Goal: Task Accomplishment & Management: Use online tool/utility

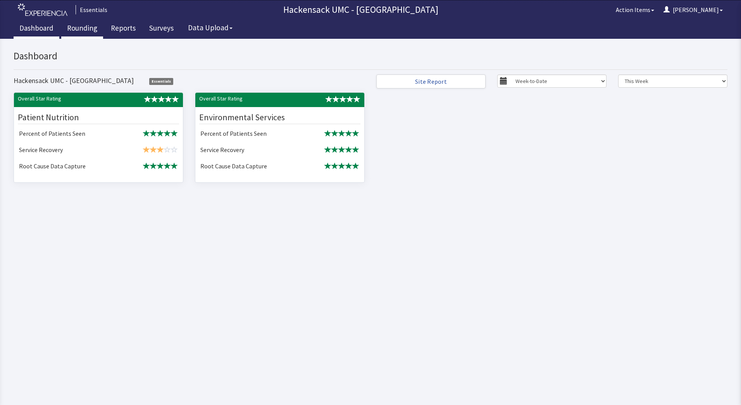
click at [82, 29] on link "Rounding" at bounding box center [82, 28] width 42 height 19
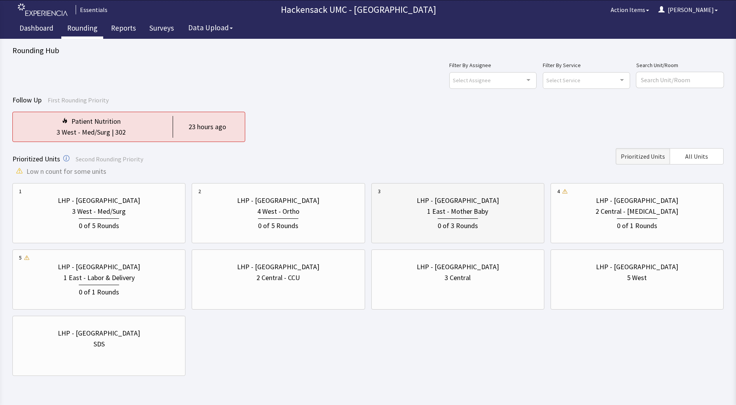
click at [468, 219] on div "0 of 3 Rounds" at bounding box center [457, 224] width 40 height 13
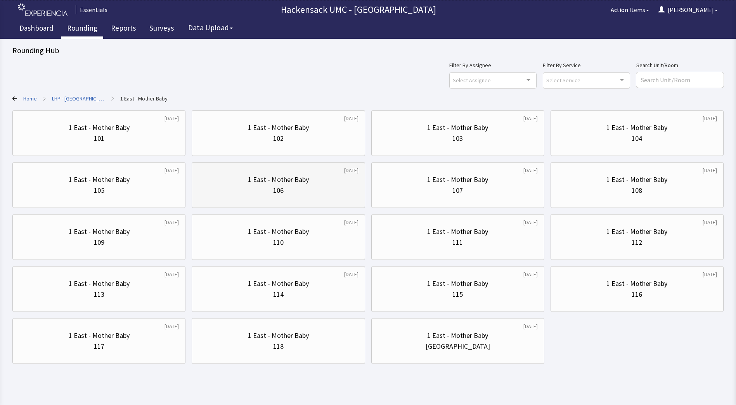
click at [296, 183] on div "1 East - Mother Baby" at bounding box center [278, 179] width 61 height 11
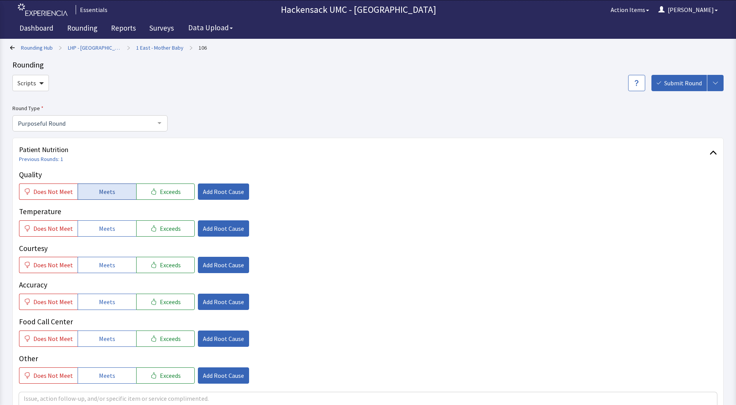
click at [109, 197] on button "Meets" at bounding box center [107, 191] width 59 height 16
click at [107, 228] on span "Meets" at bounding box center [107, 228] width 16 height 9
click at [105, 267] on span "Meets" at bounding box center [107, 264] width 16 height 9
click at [104, 303] on span "Meets" at bounding box center [107, 301] width 16 height 9
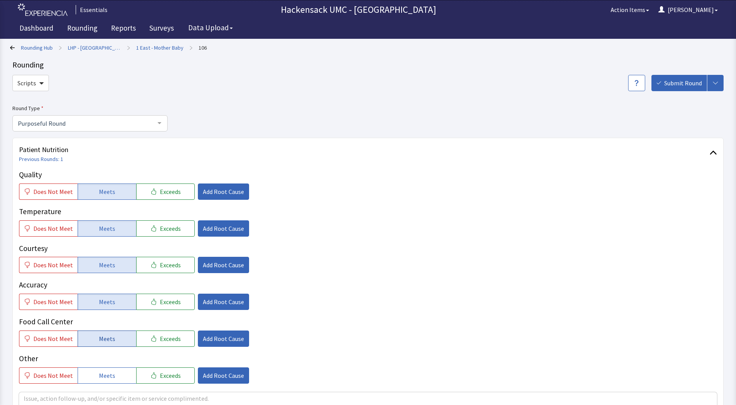
click at [106, 340] on span "Meets" at bounding box center [107, 338] width 16 height 9
click at [108, 371] on span "Meets" at bounding box center [107, 375] width 16 height 9
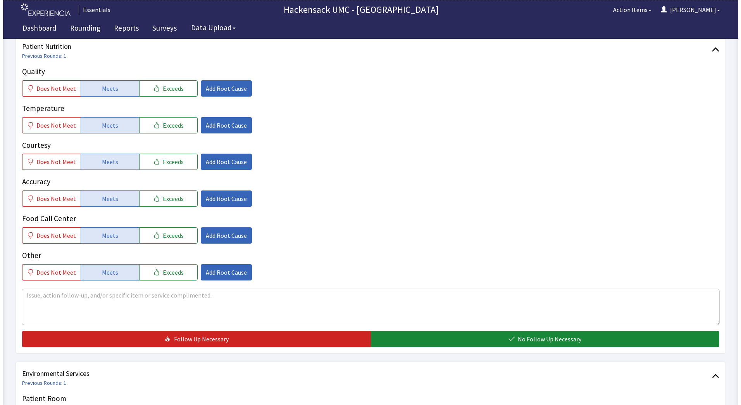
scroll to position [128, 0]
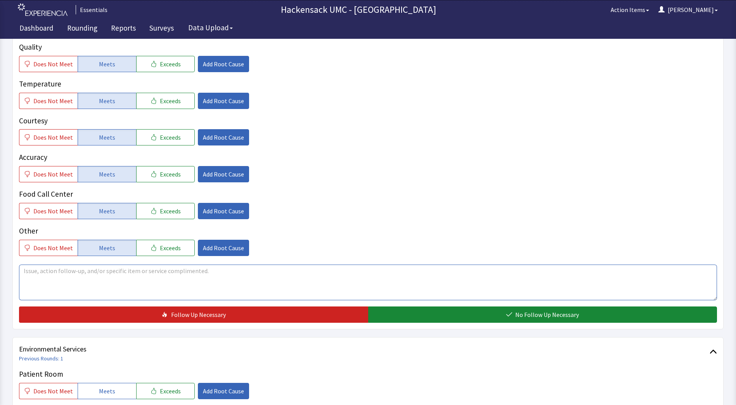
click at [190, 291] on textarea at bounding box center [368, 282] width 698 height 36
click at [149, 274] on textarea "Excited about the congratulatory meal" at bounding box center [368, 282] width 698 height 36
click at [189, 273] on textarea "Excited about the congratulatory meal never come across a faculty that does thi…" at bounding box center [368, 282] width 698 height 36
click at [285, 283] on textarea "Excited about the congratulatory meal never come across a facility that does th…" at bounding box center [368, 282] width 698 height 36
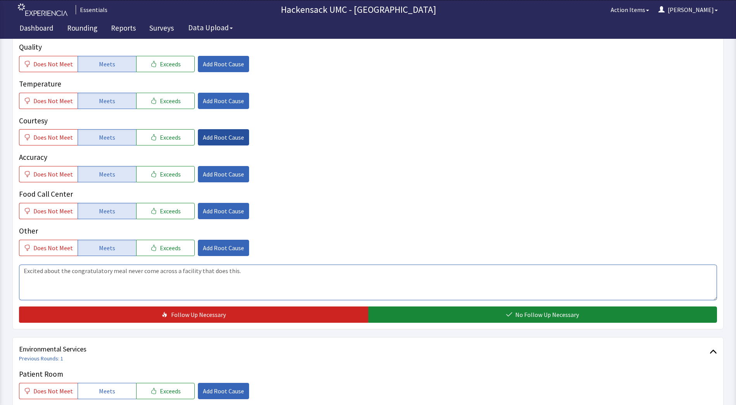
type textarea "Excited about the congratulatory meal never come across a facility that does th…"
click at [225, 140] on span "Add Root Cause" at bounding box center [223, 137] width 41 height 9
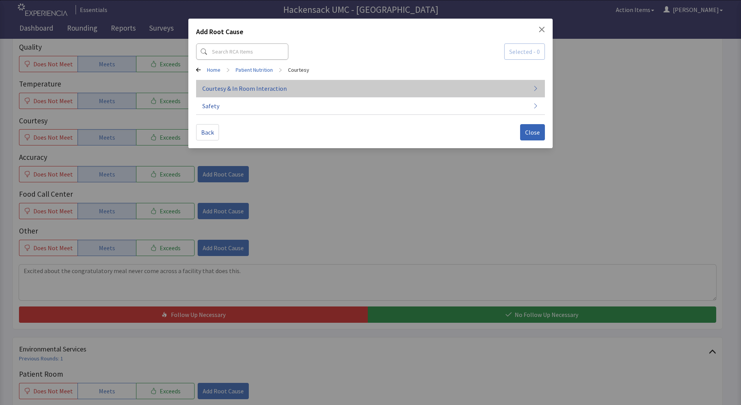
click at [258, 90] on span "Courtesy & In Room Interaction" at bounding box center [244, 88] width 85 height 9
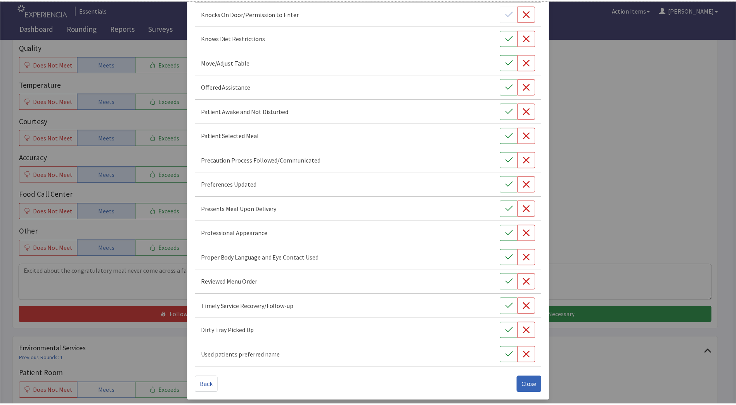
scroll to position [399, 0]
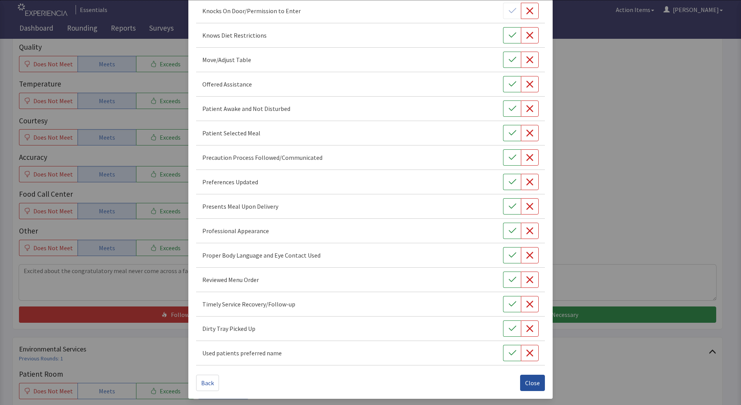
click at [532, 380] on span "Close" at bounding box center [532, 382] width 15 height 9
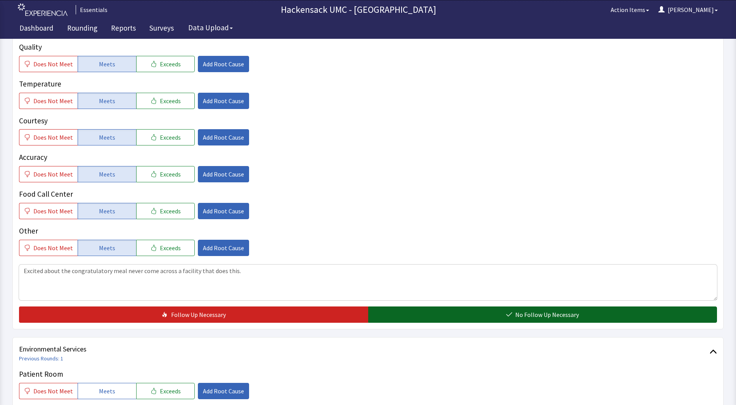
click at [402, 313] on button "No Follow Up Necessary" at bounding box center [542, 314] width 349 height 16
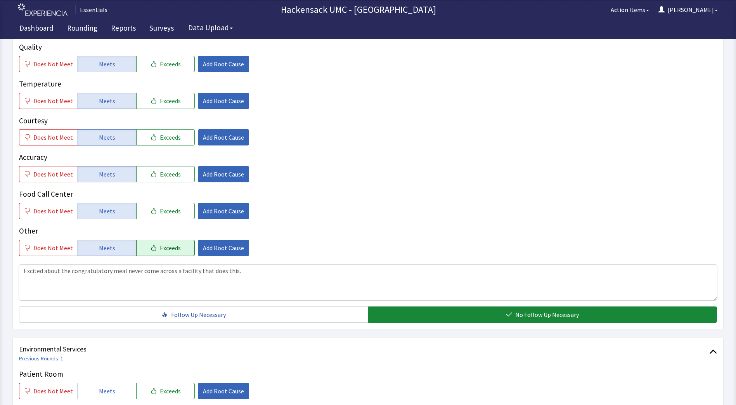
click at [177, 246] on button "Exceeds" at bounding box center [165, 248] width 59 height 16
click at [212, 250] on span "Add Root Cause" at bounding box center [223, 247] width 41 height 9
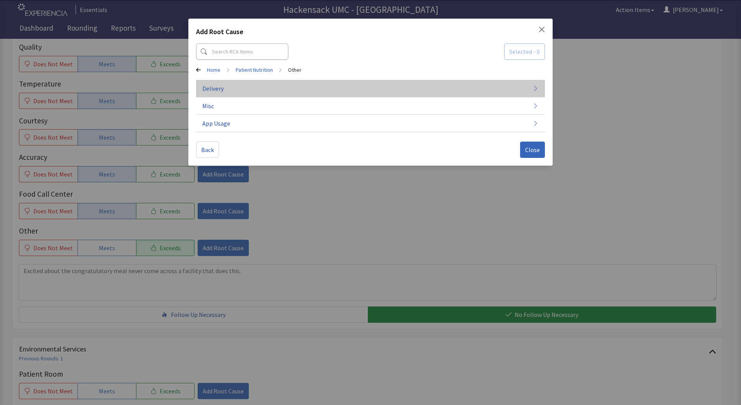
click at [223, 92] on span "Delivery" at bounding box center [212, 88] width 21 height 9
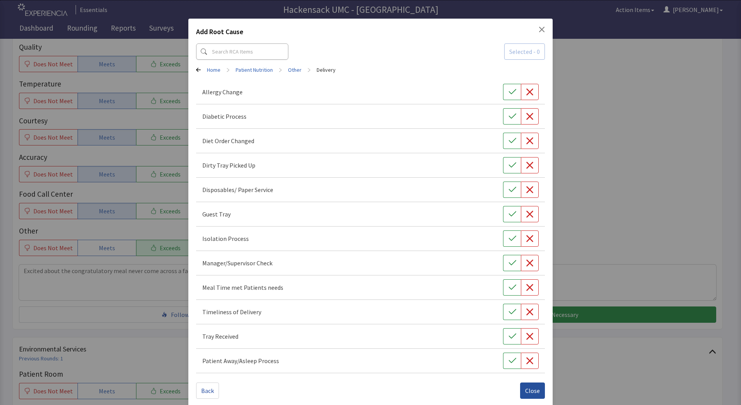
click at [533, 390] on span "Close" at bounding box center [532, 390] width 15 height 9
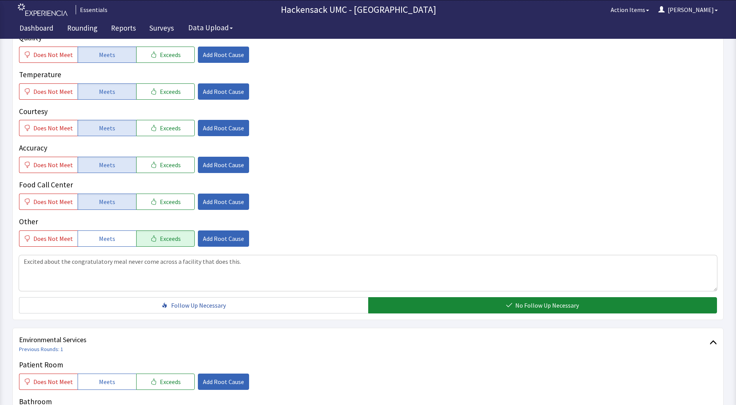
scroll to position [141, 0]
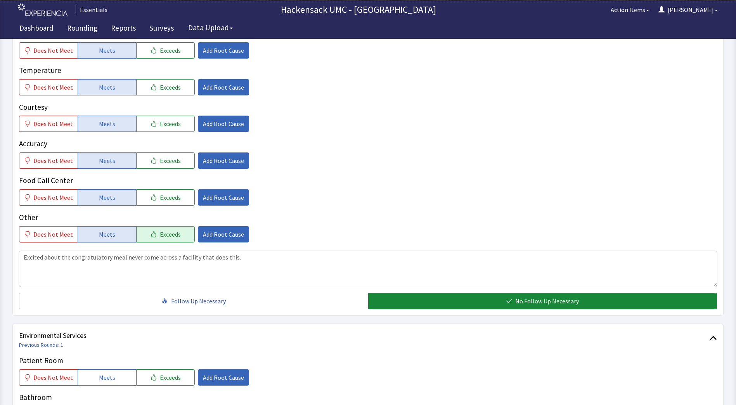
click at [120, 235] on button "Meets" at bounding box center [107, 234] width 59 height 16
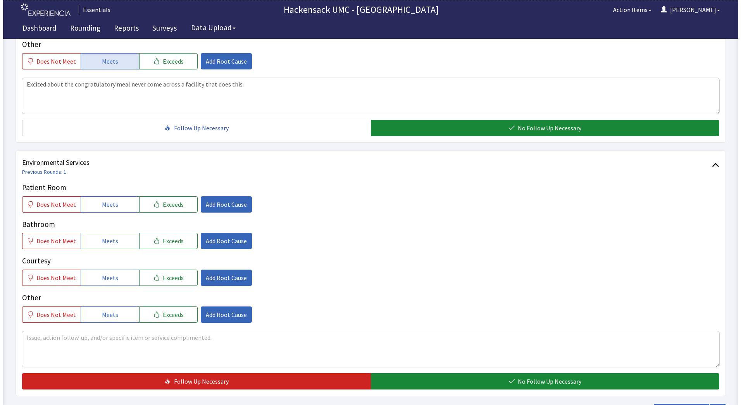
scroll to position [318, 0]
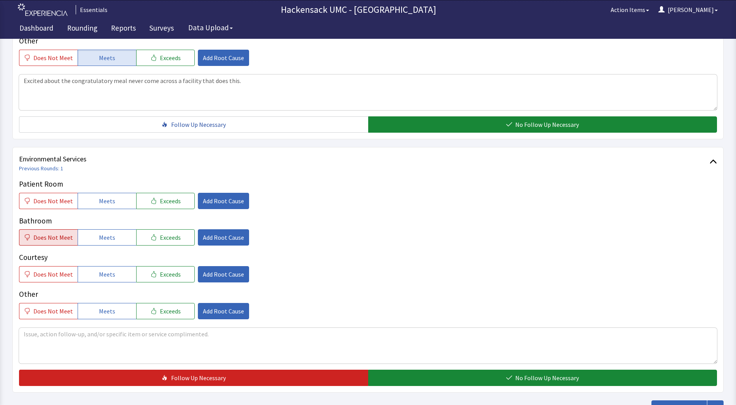
click at [45, 239] on span "Does Not Meet" at bounding box center [53, 237] width 40 height 9
click at [210, 240] on span "Add Root Cause" at bounding box center [223, 237] width 41 height 9
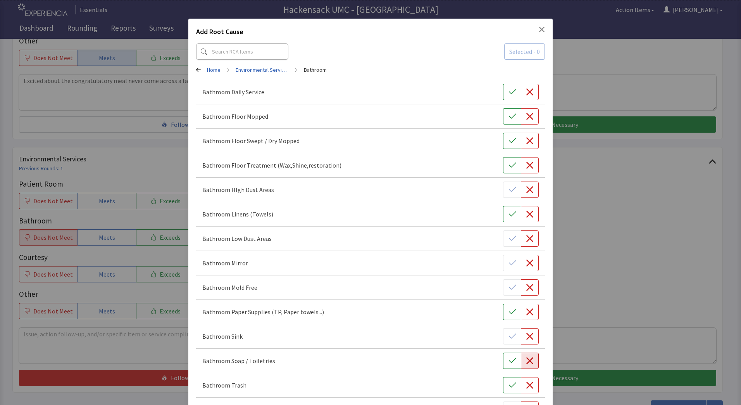
click at [527, 358] on icon "button" at bounding box center [530, 360] width 7 height 7
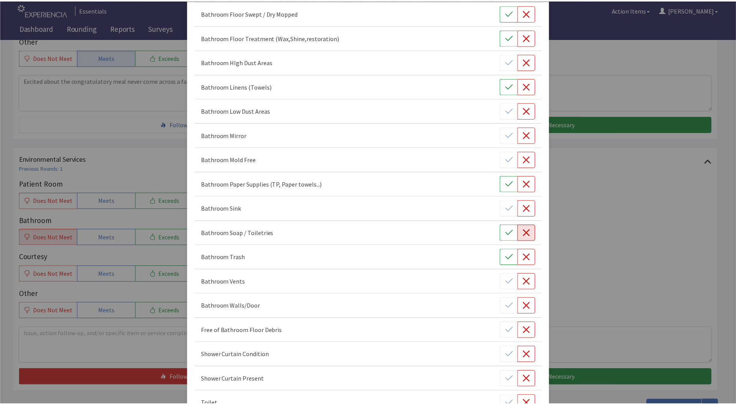
scroll to position [228, 0]
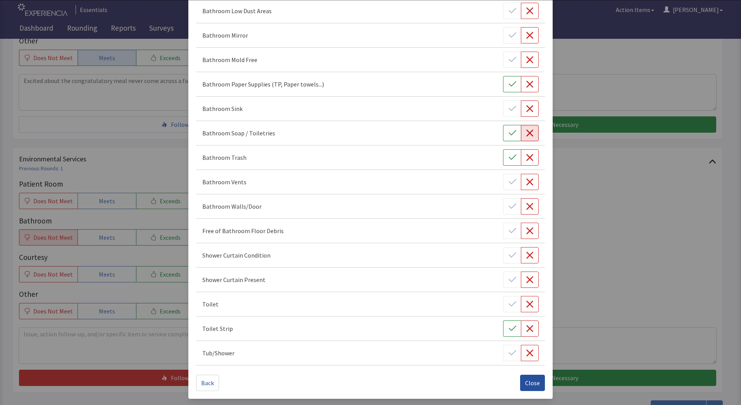
click at [529, 388] on button "Close" at bounding box center [532, 383] width 25 height 16
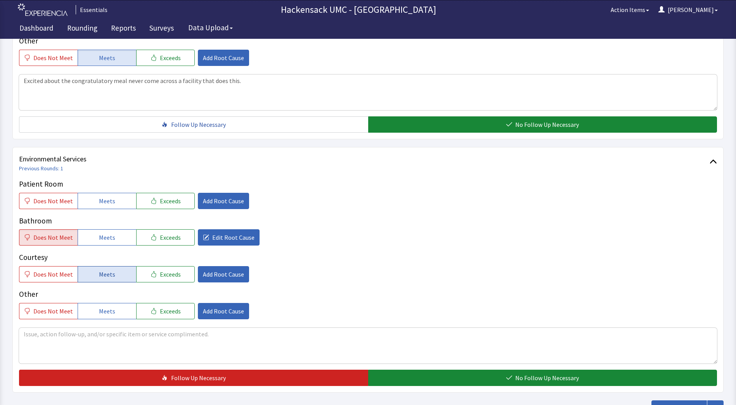
click at [106, 277] on span "Meets" at bounding box center [107, 274] width 16 height 9
click at [102, 313] on span "Meets" at bounding box center [107, 310] width 16 height 9
click at [116, 204] on button "Meets" at bounding box center [107, 201] width 59 height 16
click at [97, 337] on textarea at bounding box center [368, 346] width 698 height 36
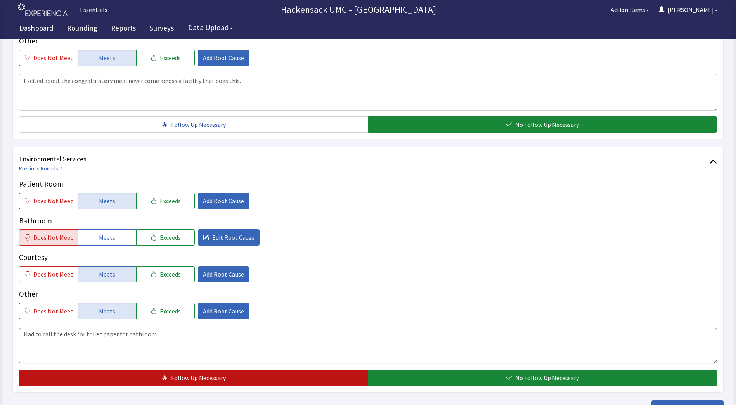
type textarea "Had to call the desk for toilet paper for bathroom."
click at [251, 379] on button "Follow Up Necessary" at bounding box center [193, 378] width 349 height 16
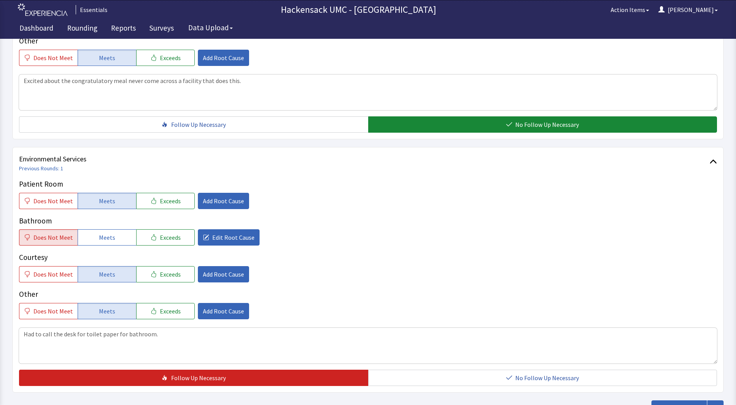
scroll to position [380, 0]
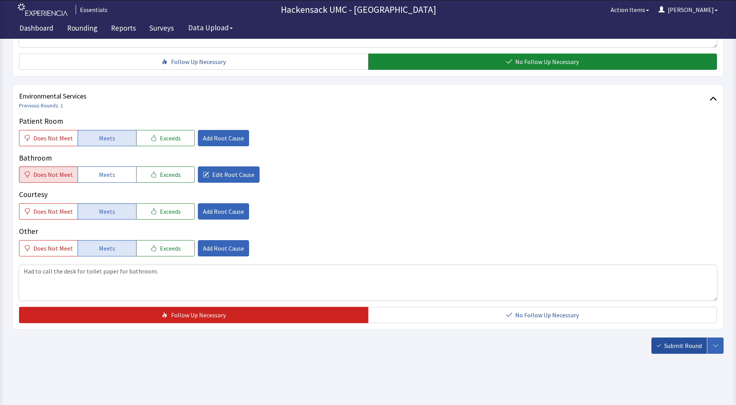
click at [680, 348] on span "Submit Round" at bounding box center [683, 345] width 38 height 9
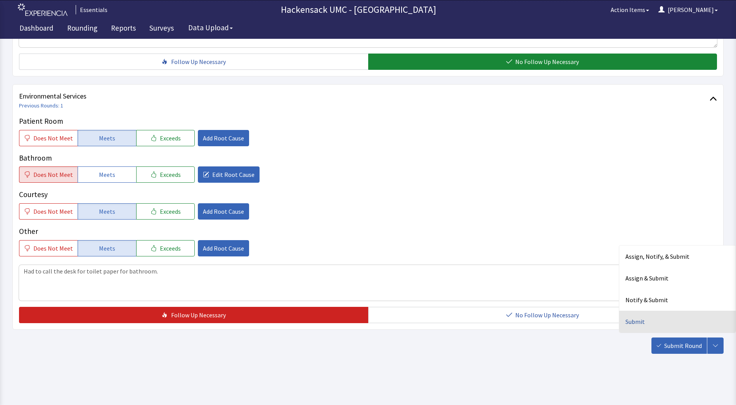
click at [639, 326] on div "Submit" at bounding box center [677, 322] width 116 height 22
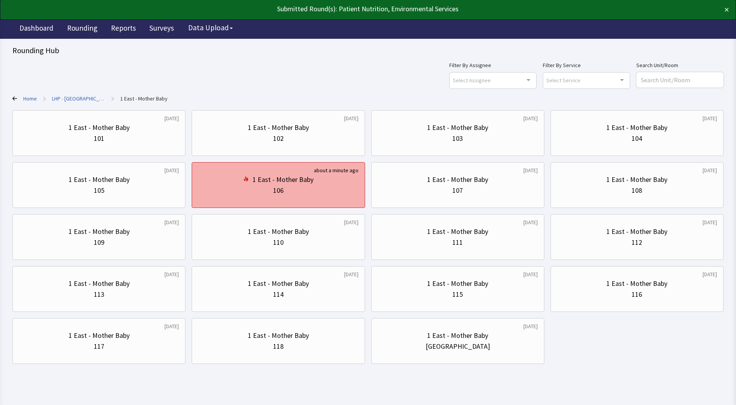
click at [328, 189] on div "106" at bounding box center [278, 190] width 160 height 11
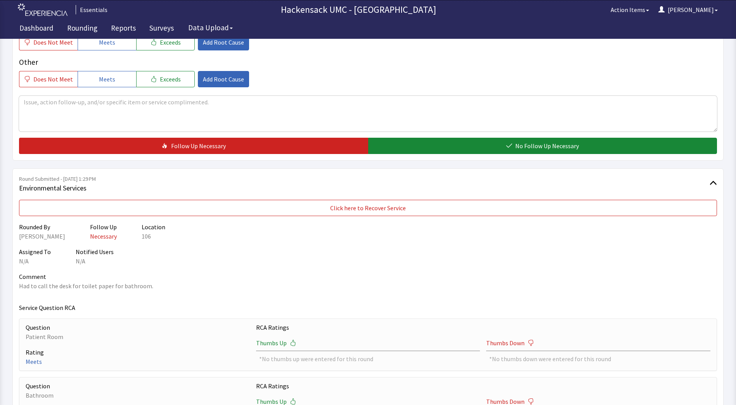
scroll to position [302, 0]
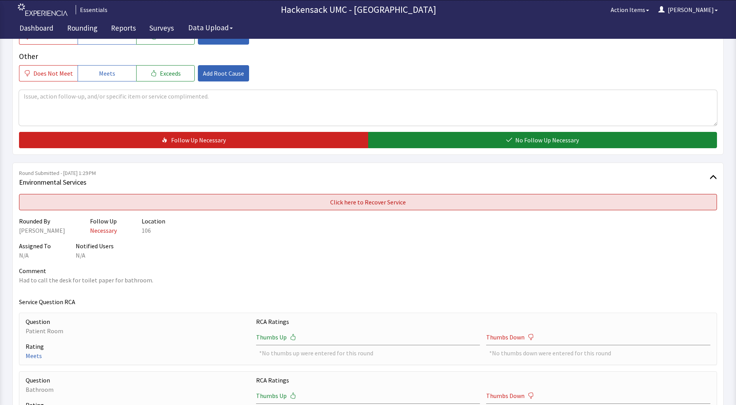
click at [551, 202] on button "Click here to Recover Service" at bounding box center [368, 202] width 698 height 16
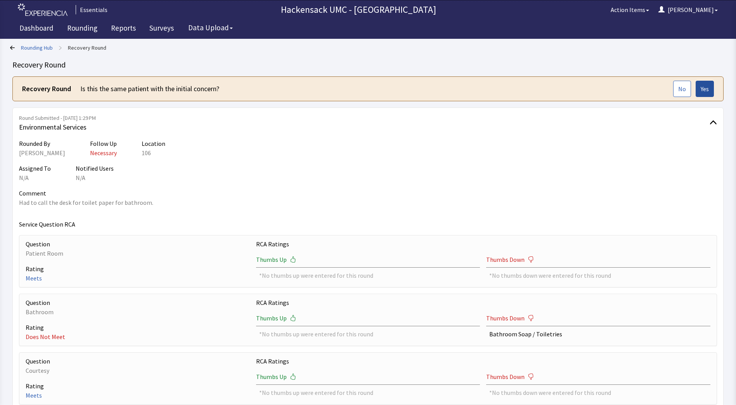
click at [706, 92] on span "Yes" at bounding box center [704, 88] width 8 height 9
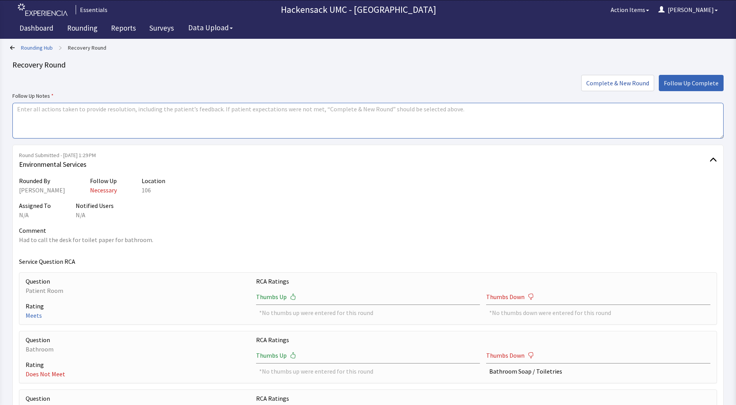
click at [235, 112] on textarea at bounding box center [367, 121] width 711 height 36
type textarea "Went and brought toilet paper to room."
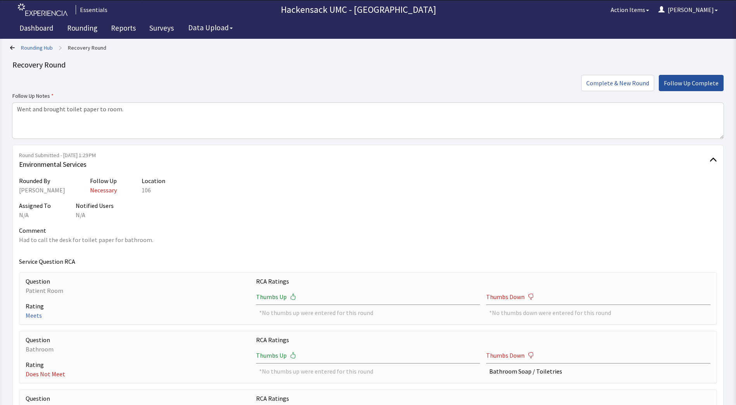
click at [683, 87] on span "Follow Up Complete" at bounding box center [691, 82] width 55 height 9
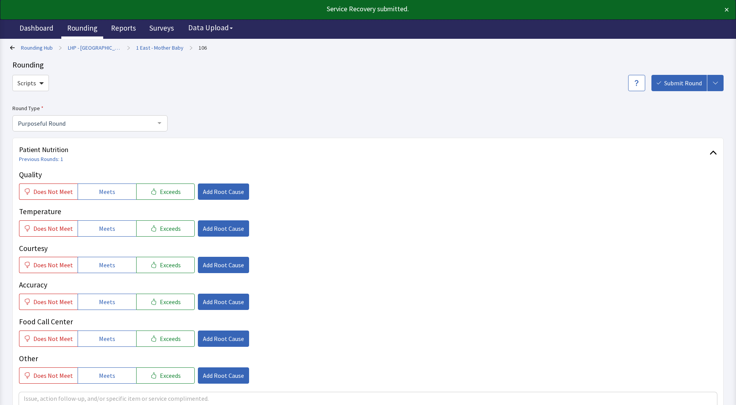
click at [71, 29] on link "Rounding" at bounding box center [82, 28] width 42 height 19
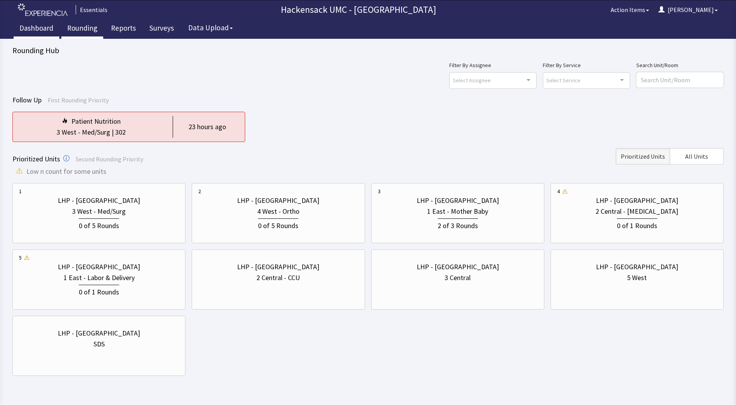
click at [32, 24] on link "Dashboard" at bounding box center [37, 28] width 46 height 19
